Goal: Transaction & Acquisition: Purchase product/service

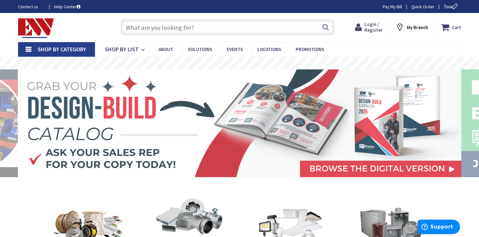
click at [372, 29] on span "Login / Register" at bounding box center [373, 27] width 18 height 12
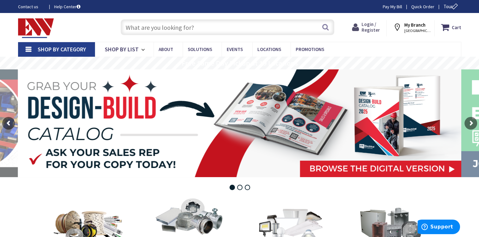
click at [372, 28] on span "Login / Register" at bounding box center [370, 27] width 18 height 12
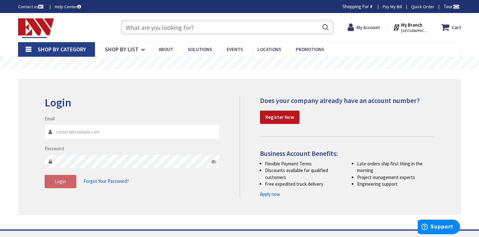
type input "estimating@ehaberlielectric.com"
click at [63, 183] on span "Login" at bounding box center [60, 181] width 11 height 6
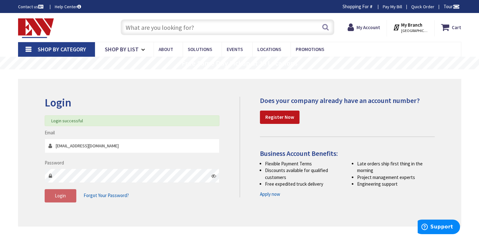
click at [147, 26] on input "text" at bounding box center [228, 27] width 214 height 16
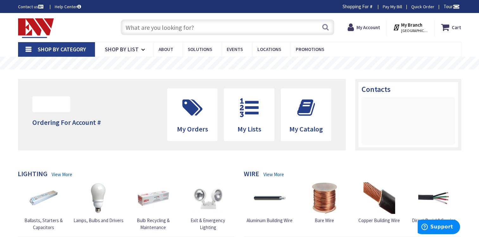
click at [137, 27] on input "text" at bounding box center [228, 27] width 214 height 16
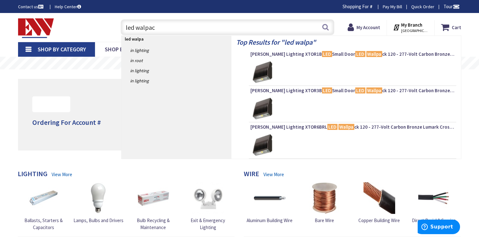
type input "led walpack"
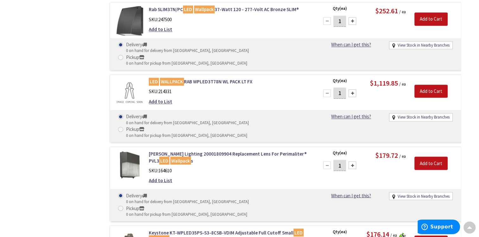
scroll to position [1045, 0]
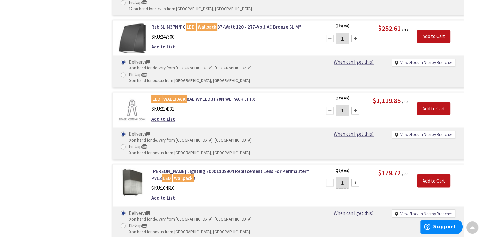
scroll to position [1045, 0]
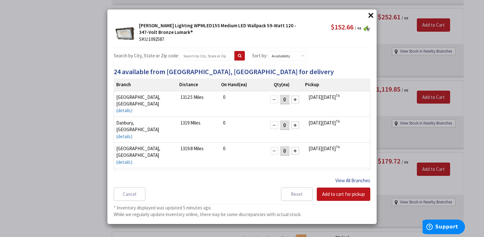
click at [344, 181] on button "View All Branches" at bounding box center [352, 180] width 35 height 8
select select "data-availability"
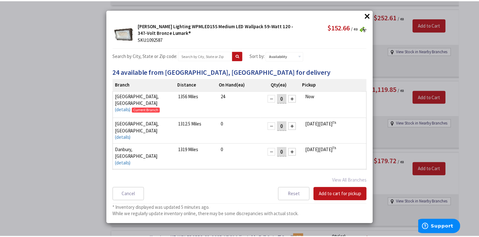
scroll to position [0, 0]
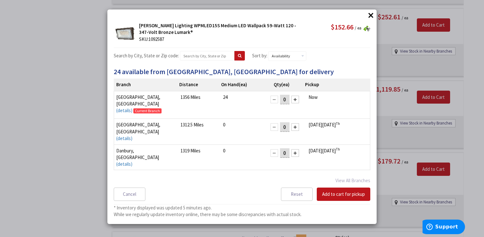
click at [369, 16] on button "×" at bounding box center [370, 14] width 9 height 9
